Goal: Task Accomplishment & Management: Manage account settings

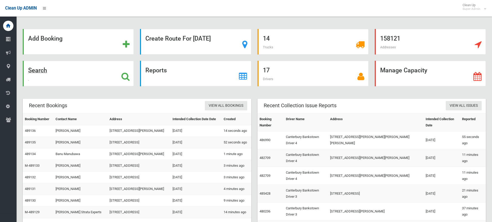
click at [124, 77] on icon at bounding box center [125, 76] width 8 height 9
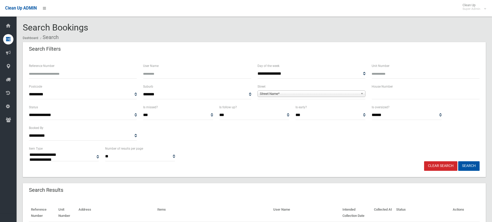
select select
click at [80, 76] on input "Reference Number" at bounding box center [83, 74] width 108 height 10
type input "******"
click at [458, 161] on button "Search" at bounding box center [468, 166] width 21 height 10
select select
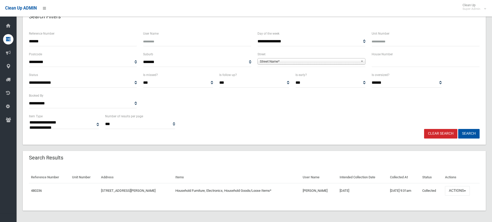
scroll to position [33, 0]
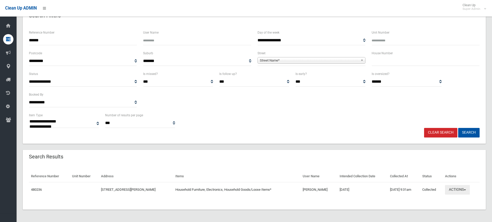
click at [462, 189] on button "Actions" at bounding box center [457, 190] width 25 height 10
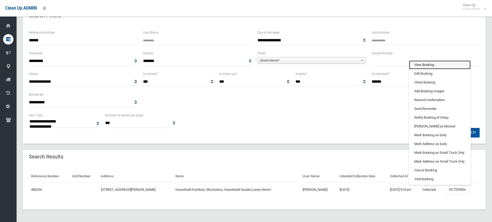
click at [429, 65] on link "View Booking" at bounding box center [439, 64] width 61 height 9
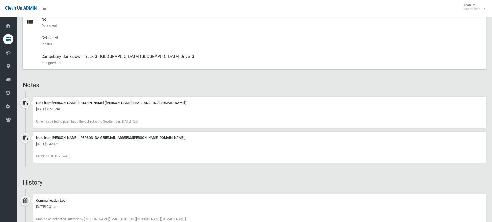
scroll to position [284, 0]
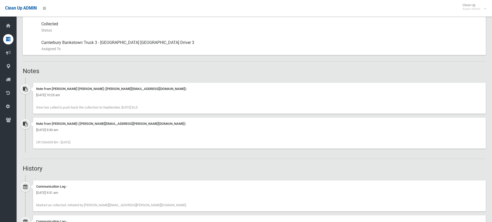
click at [81, 143] on div "Note from Belinda Harper (Belinda.harper@cbcity.nsw.gov.au) Tuesday 30th Septem…" at bounding box center [259, 132] width 452 height 31
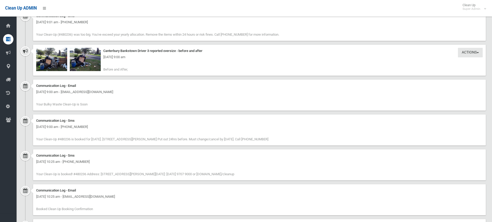
scroll to position [594, 0]
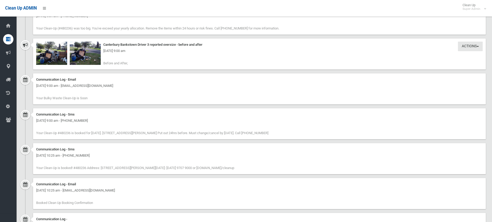
click at [85, 52] on div "Tuesday 30th September 2025 - 9:00 am" at bounding box center [259, 51] width 446 height 6
click at [87, 60] on img at bounding box center [85, 53] width 31 height 23
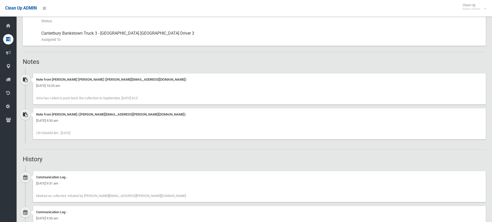
scroll to position [258, 0]
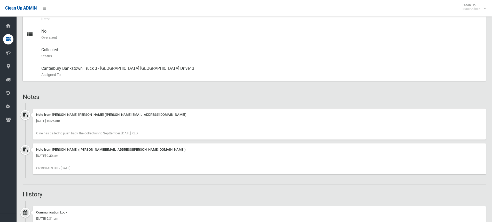
click at [44, 169] on span "CR1334459 BH - 30.9.25" at bounding box center [53, 168] width 34 height 4
copy span "CR1334459"
click at [142, 191] on h2 "History" at bounding box center [254, 194] width 463 height 7
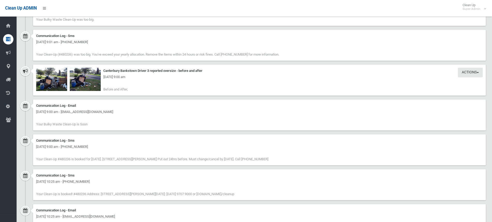
scroll to position [568, 0]
click at [86, 79] on div "Tuesday 30th September 2025 - 9:00 am" at bounding box center [259, 77] width 446 height 6
click at [90, 83] on img at bounding box center [85, 78] width 31 height 23
click at [49, 84] on img at bounding box center [51, 78] width 31 height 23
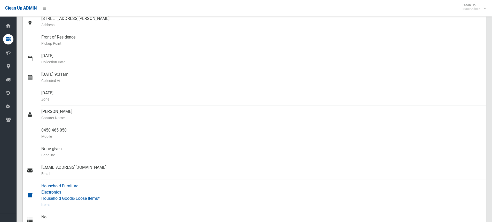
scroll to position [129, 0]
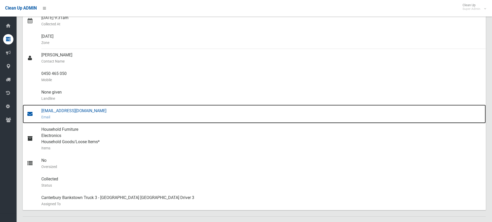
click at [56, 110] on div "Albi_elak@hotmail.com Email" at bounding box center [261, 114] width 440 height 19
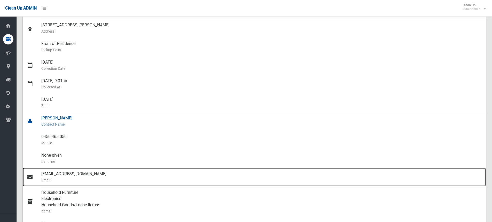
scroll to position [0, 0]
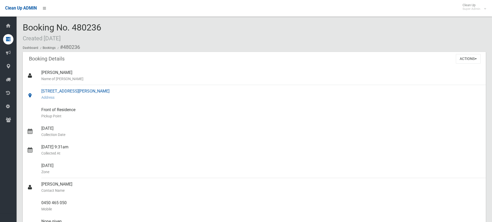
drag, startPoint x: 41, startPoint y: 90, endPoint x: 104, endPoint y: 89, distance: 62.7
click at [120, 88] on link "10 Linda Avenue, BASS HILL NSW 2197 Address" at bounding box center [254, 94] width 463 height 19
copy link "10 Linda Avenue, BASS HILL NSW 2197"
click at [55, 27] on span "Booking No. 480236 Created 20/08/2025" at bounding box center [62, 32] width 78 height 20
drag, startPoint x: 24, startPoint y: 26, endPoint x: 101, endPoint y: 27, distance: 76.9
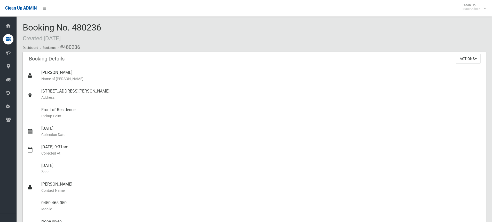
click at [101, 27] on span "Booking No. 480236 Created 20/08/2025" at bounding box center [62, 32] width 78 height 20
copy span "Booking No. 480236"
click at [193, 42] on div "Booking No. 480236 Created 20/08/2025 Dashboard Bookings #480236" at bounding box center [254, 37] width 463 height 29
click at [245, 30] on div "Booking No. 480236 Created 20/08/2025 Dashboard Bookings #480236" at bounding box center [254, 37] width 463 height 29
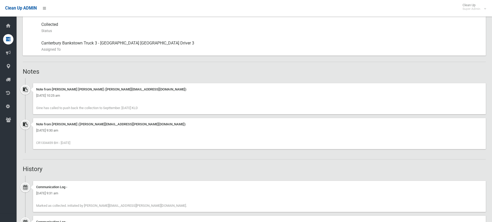
scroll to position [284, 0]
click at [43, 141] on span "CR1334459 BH - 30.9.25" at bounding box center [53, 142] width 34 height 4
copy span "CR1334459"
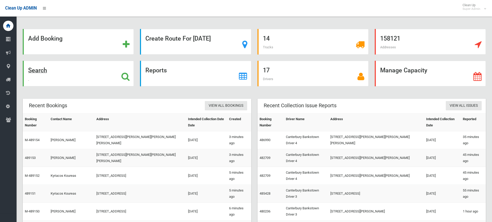
click at [124, 79] on icon at bounding box center [125, 76] width 8 height 9
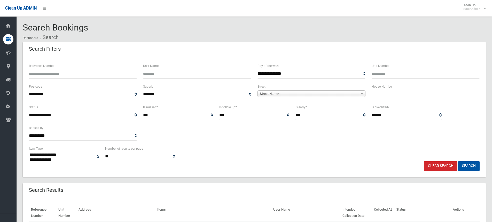
select select
type input "******"
click at [458, 161] on button "Search" at bounding box center [468, 166] width 21 height 10
select select
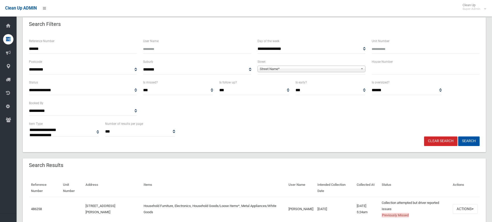
scroll to position [49, 0]
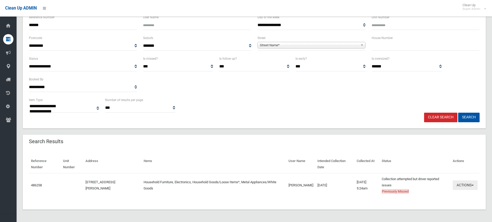
click at [462, 185] on button "Actions" at bounding box center [464, 185] width 25 height 10
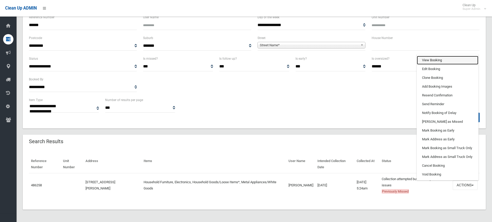
click at [438, 59] on link "View Booking" at bounding box center [447, 60] width 61 height 9
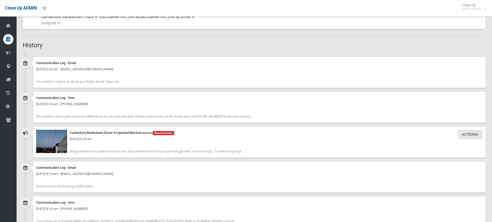
scroll to position [258, 0]
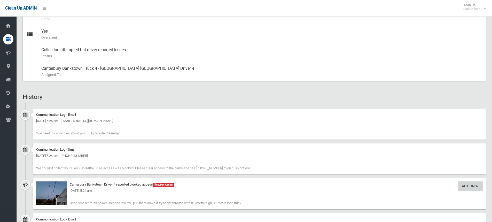
click at [472, 184] on button "Actions" at bounding box center [470, 186] width 25 height 10
click at [438, 197] on link "Take Action" at bounding box center [452, 196] width 61 height 9
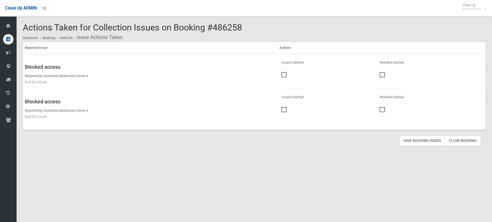
click at [285, 72] on span at bounding box center [285, 72] width 8 height 0
click at [283, 106] on td at bounding box center [328, 109] width 98 height 12
click at [285, 107] on span at bounding box center [285, 107] width 8 height 0
click at [415, 139] on button "Save Booking Issues" at bounding box center [421, 141] width 45 height 10
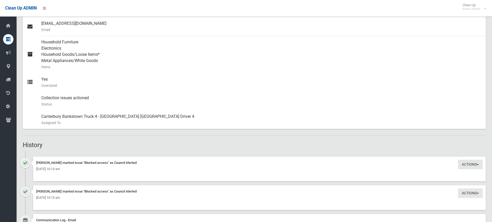
scroll to position [232, 0]
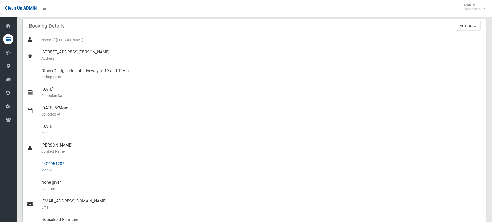
scroll to position [0, 0]
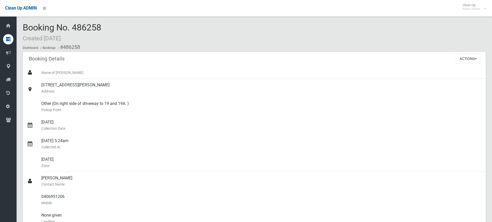
click at [117, 29] on div "Booking No. 486258 Created [DATE] Dashboard Bookings #486258" at bounding box center [254, 37] width 463 height 29
drag, startPoint x: 24, startPoint y: 27, endPoint x: 114, endPoint y: 29, distance: 90.1
click at [114, 29] on div "Booking No. 486258 Created [DATE] Dashboard Bookings #486258" at bounding box center [254, 37] width 463 height 29
click at [95, 23] on span "Booking No. 486258 Created [DATE]" at bounding box center [62, 32] width 78 height 20
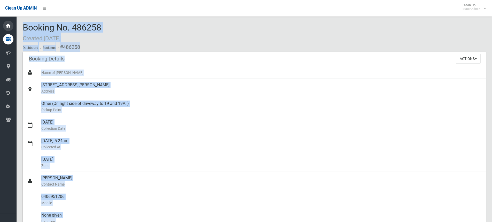
drag, startPoint x: 102, startPoint y: 27, endPoint x: 11, endPoint y: 27, distance: 90.6
click at [105, 26] on div "Booking No. 486258 Created [DATE] Dashboard Bookings #486258" at bounding box center [254, 37] width 463 height 29
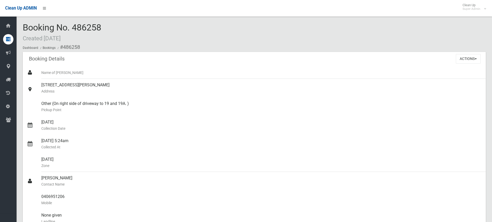
click at [126, 28] on div "Booking No. 486258 Created [DATE] Dashboard Bookings #486258" at bounding box center [254, 37] width 463 height 29
drag, startPoint x: 42, startPoint y: 83, endPoint x: 121, endPoint y: 85, distance: 79.5
click at [136, 86] on div "[STREET_ADDRESS][PERSON_NAME] Address" at bounding box center [261, 88] width 440 height 19
copy div "[STREET_ADDRESS][PERSON_NAME]"
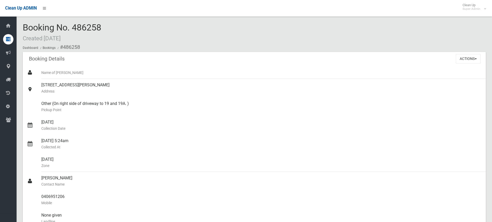
drag, startPoint x: 22, startPoint y: 26, endPoint x: 121, endPoint y: 28, distance: 98.1
copy span "Booking No. 486258"
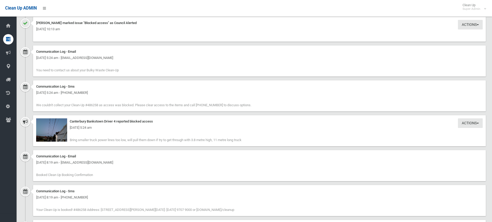
scroll to position [387, 0]
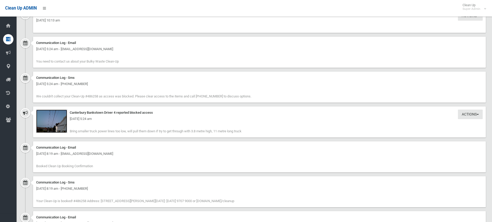
click at [59, 124] on img at bounding box center [51, 120] width 31 height 23
drag, startPoint x: 250, startPoint y: 130, endPoint x: 68, endPoint y: 131, distance: 182.5
click at [68, 131] on div "Actions Take Action Canterbury Bankstown Driver 4 reported blocked access Tuesd…" at bounding box center [259, 121] width 452 height 31
copy span "Bring smaller truck power lines too low, will pull them down if try to get thro…"
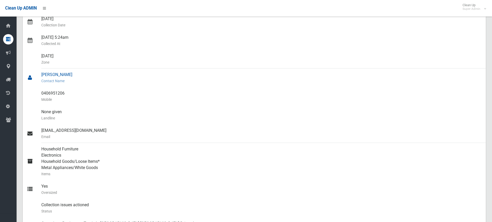
scroll to position [0, 0]
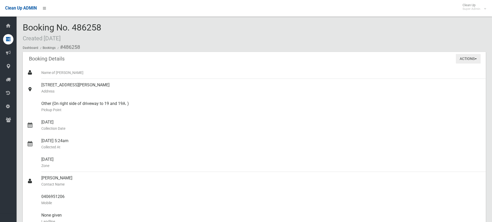
click at [470, 60] on button "Actions" at bounding box center [468, 59] width 25 height 10
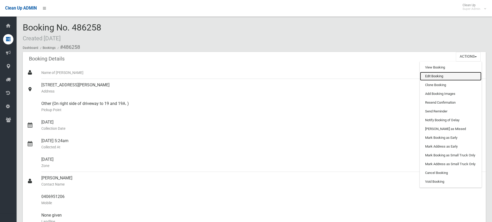
click at [434, 76] on link "Edit Booking" at bounding box center [450, 76] width 61 height 9
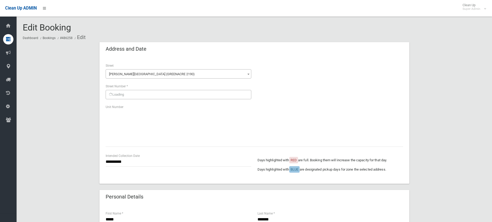
scroll to position [287, 0]
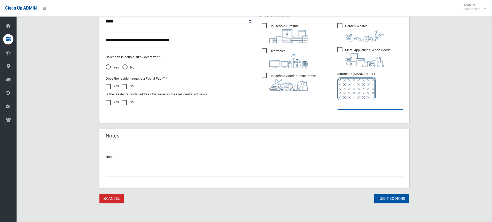
click at [371, 108] on input "text" at bounding box center [370, 105] width 66 height 10
type input "*"
click at [132, 173] on input "text" at bounding box center [254, 172] width 297 height 10
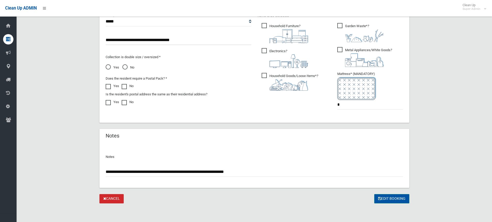
type input "**********"
click at [391, 199] on button "Edit Booking" at bounding box center [391, 199] width 35 height 10
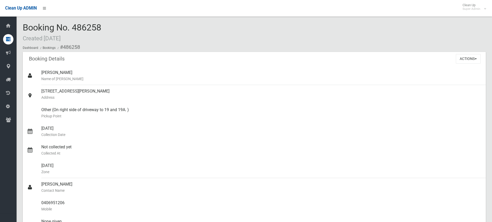
click at [146, 28] on div "Booking No. 486258 Created [DATE] Dashboard Bookings #486258" at bounding box center [254, 37] width 463 height 29
